Goal: Navigation & Orientation: Find specific page/section

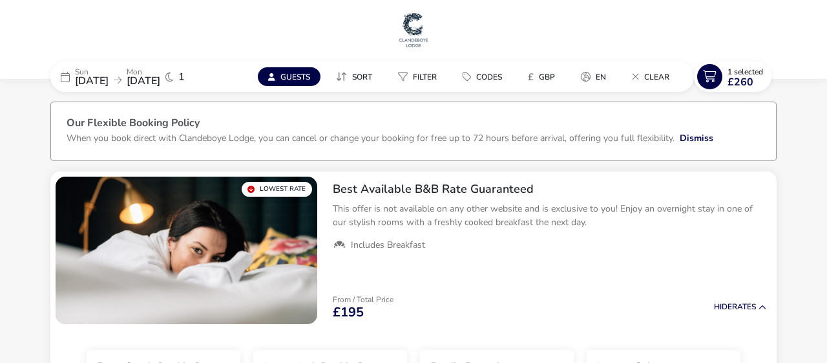
click at [410, 29] on img at bounding box center [414, 29] width 32 height 39
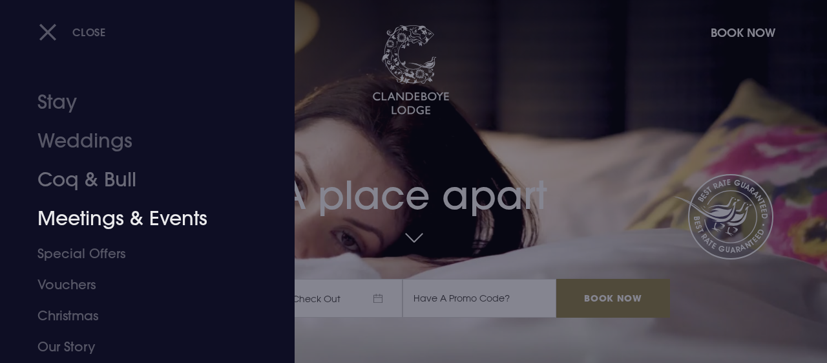
scroll to position [123, 0]
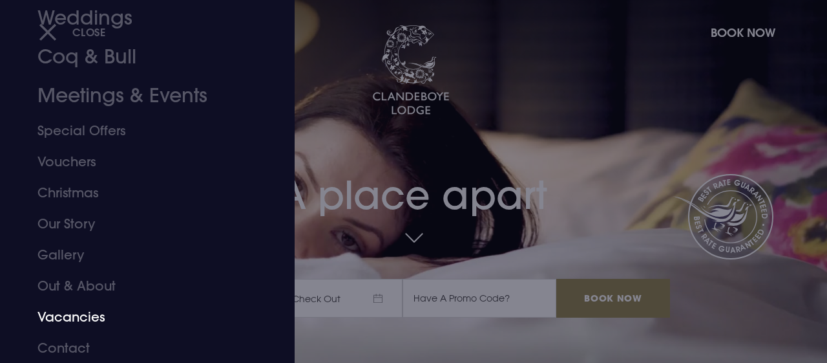
click at [81, 315] on link "Vacancies" at bounding box center [138, 316] width 202 height 31
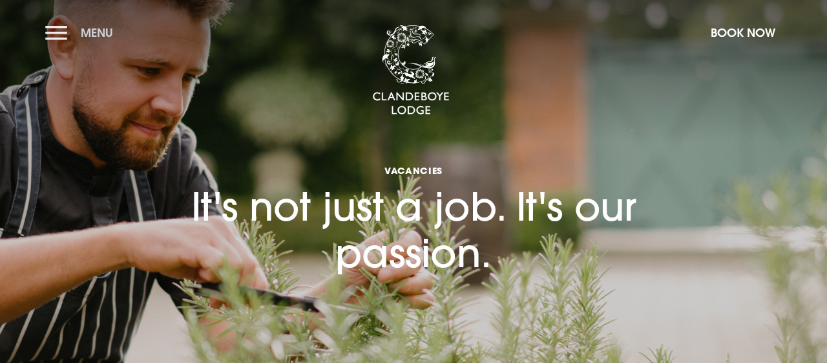
click at [54, 30] on button "Menu" at bounding box center [82, 33] width 74 height 28
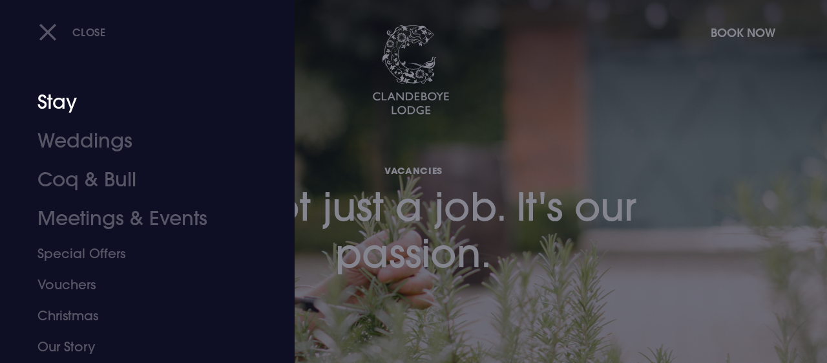
click at [53, 104] on link "Stay" at bounding box center [138, 102] width 202 height 39
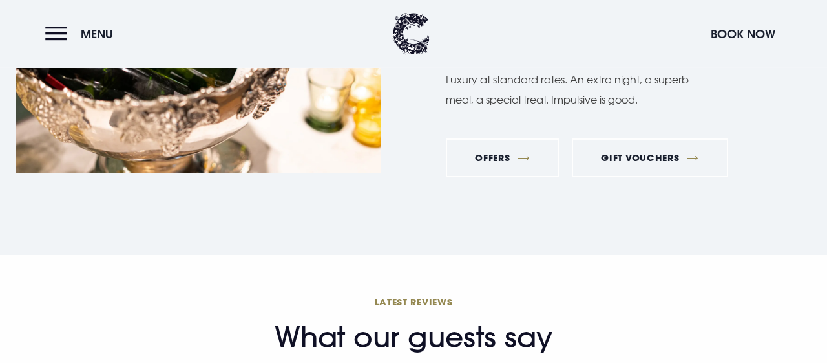
scroll to position [4818, 0]
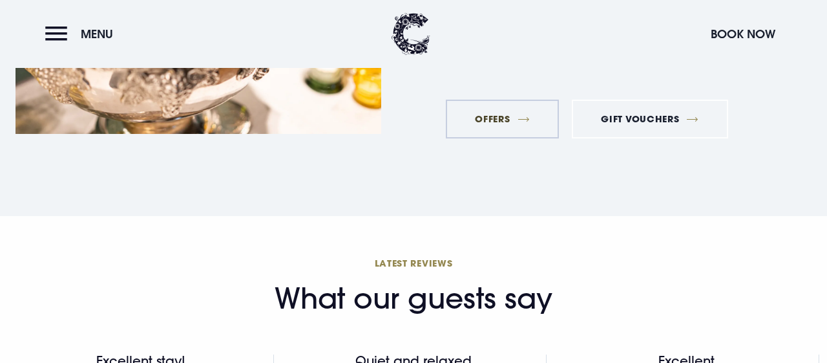
click at [505, 122] on link "Offers" at bounding box center [502, 119] width 113 height 39
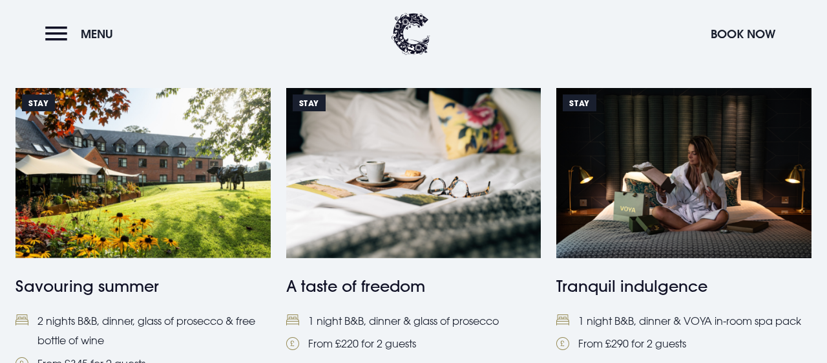
scroll to position [605, 0]
